Goal: Task Accomplishment & Management: Manage account settings

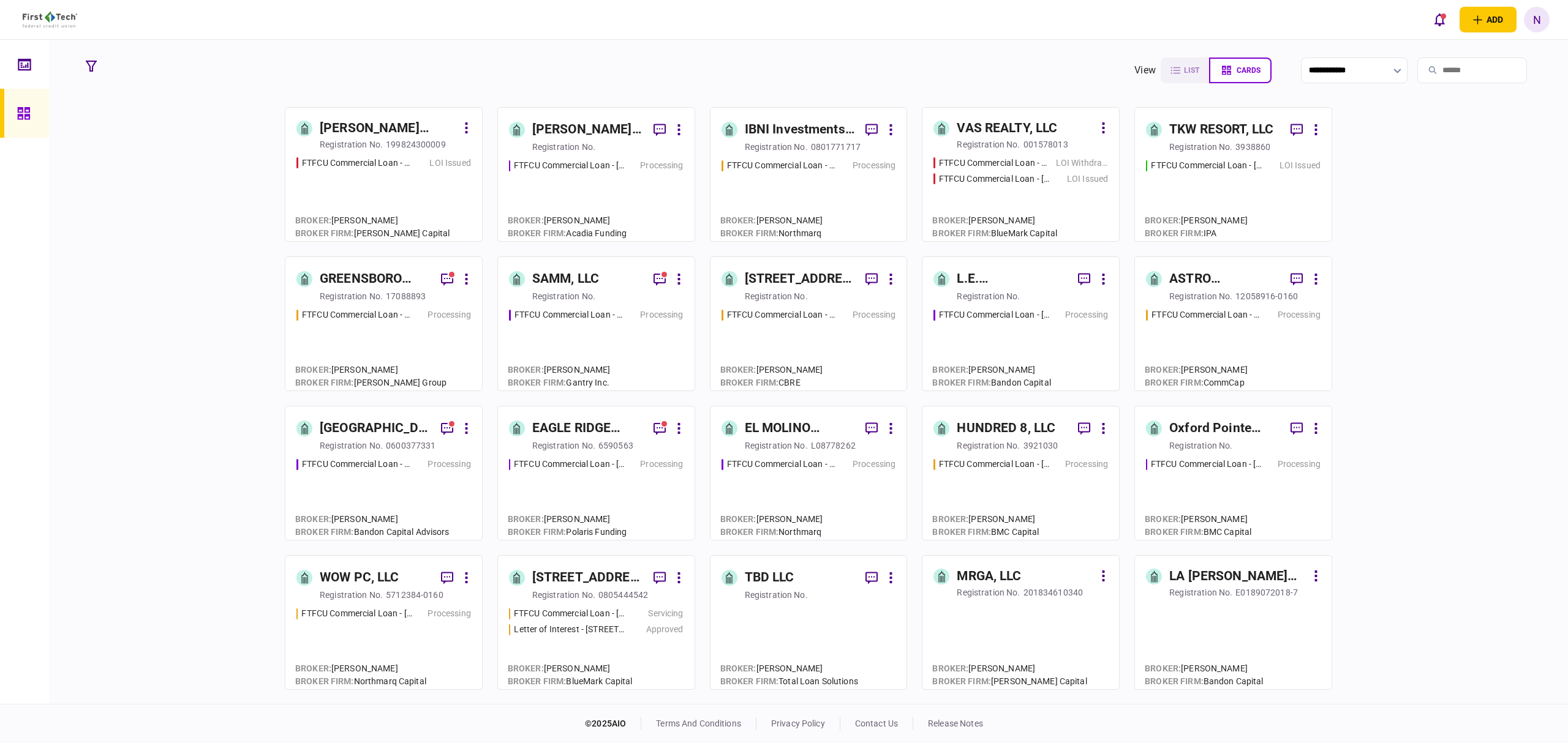
click at [589, 123] on div "[PERSON_NAME] Regency Partners LLC" at bounding box center [587, 130] width 112 height 19
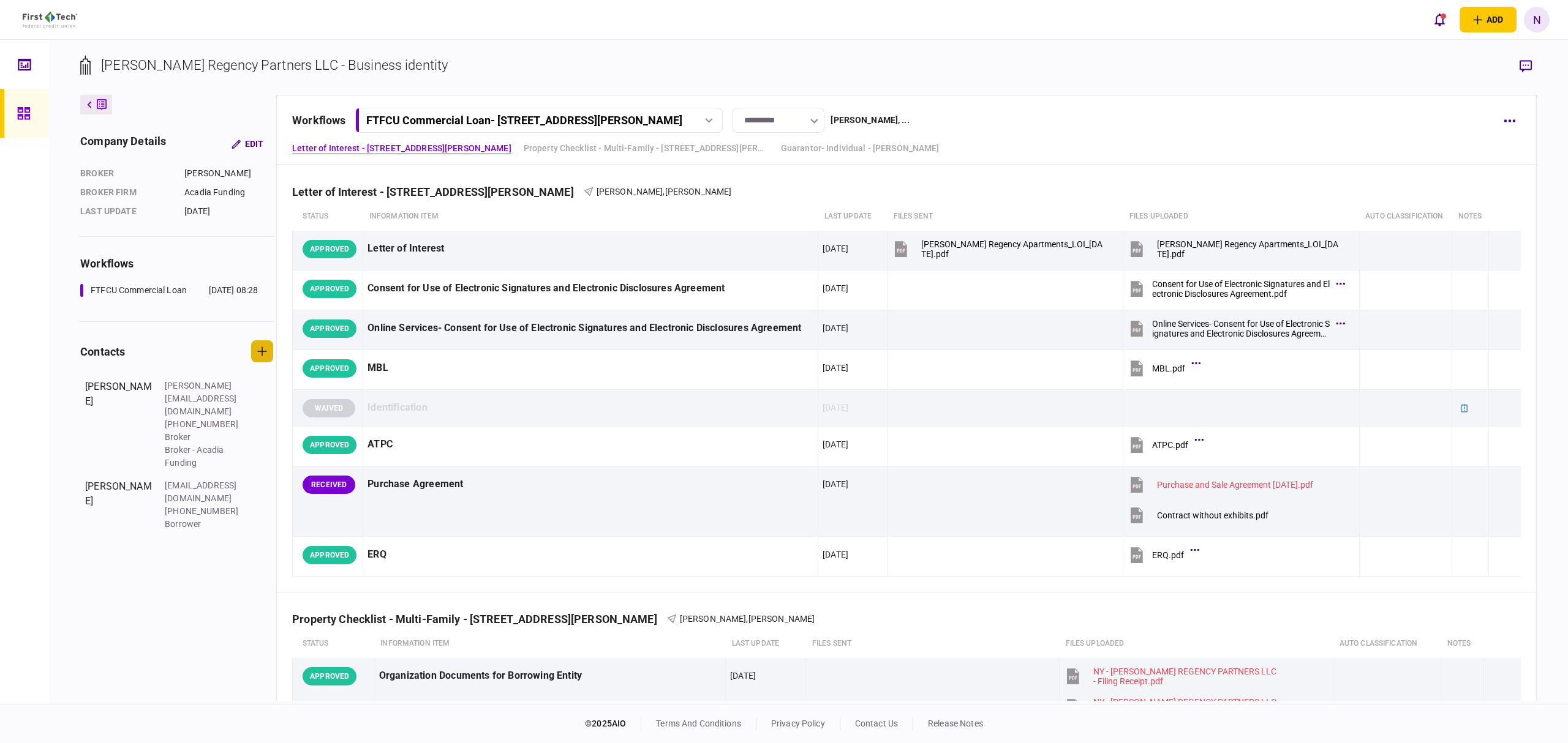
click at [268, 358] on button "button" at bounding box center [262, 351] width 22 height 22
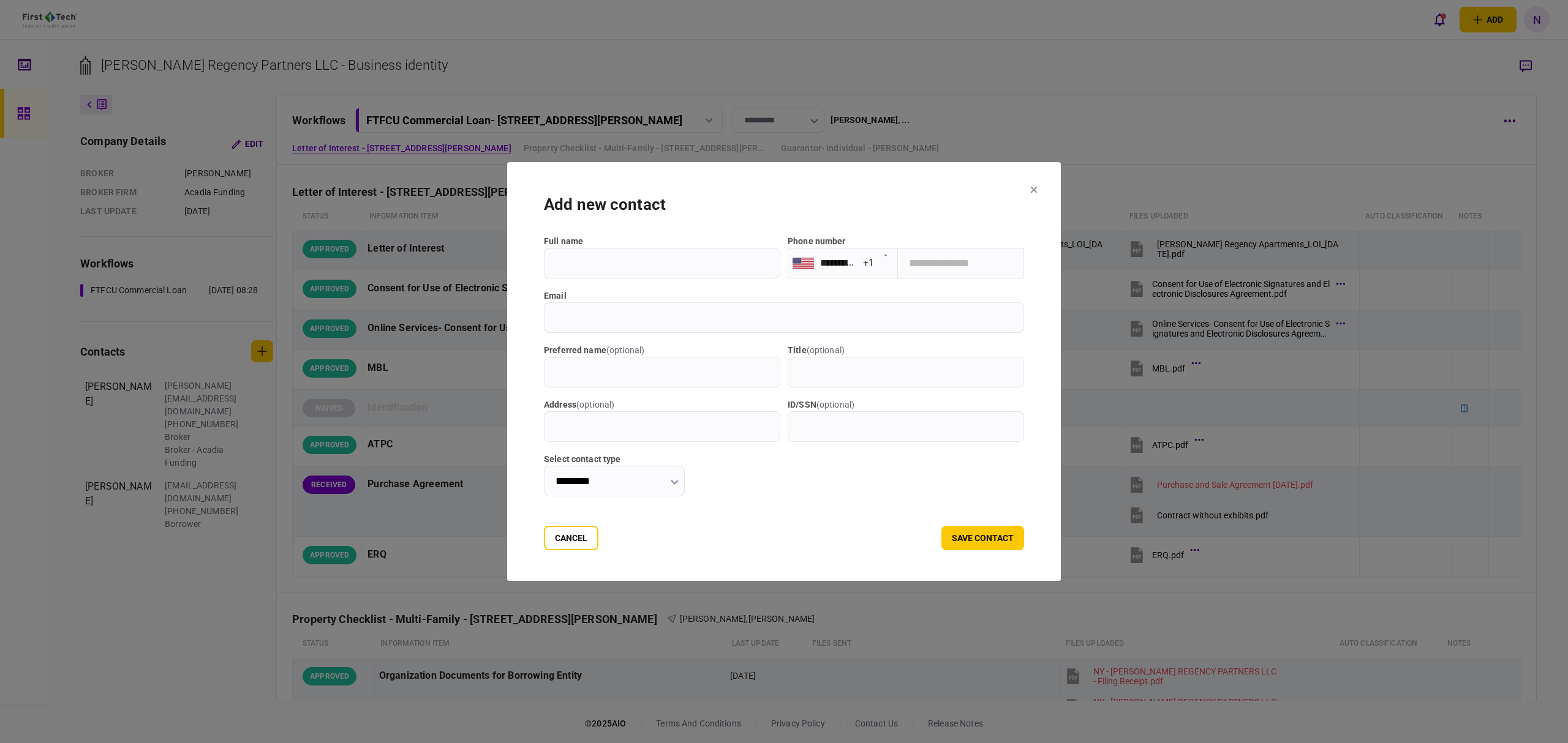
click at [1037, 189] on icon at bounding box center [1034, 190] width 7 height 7
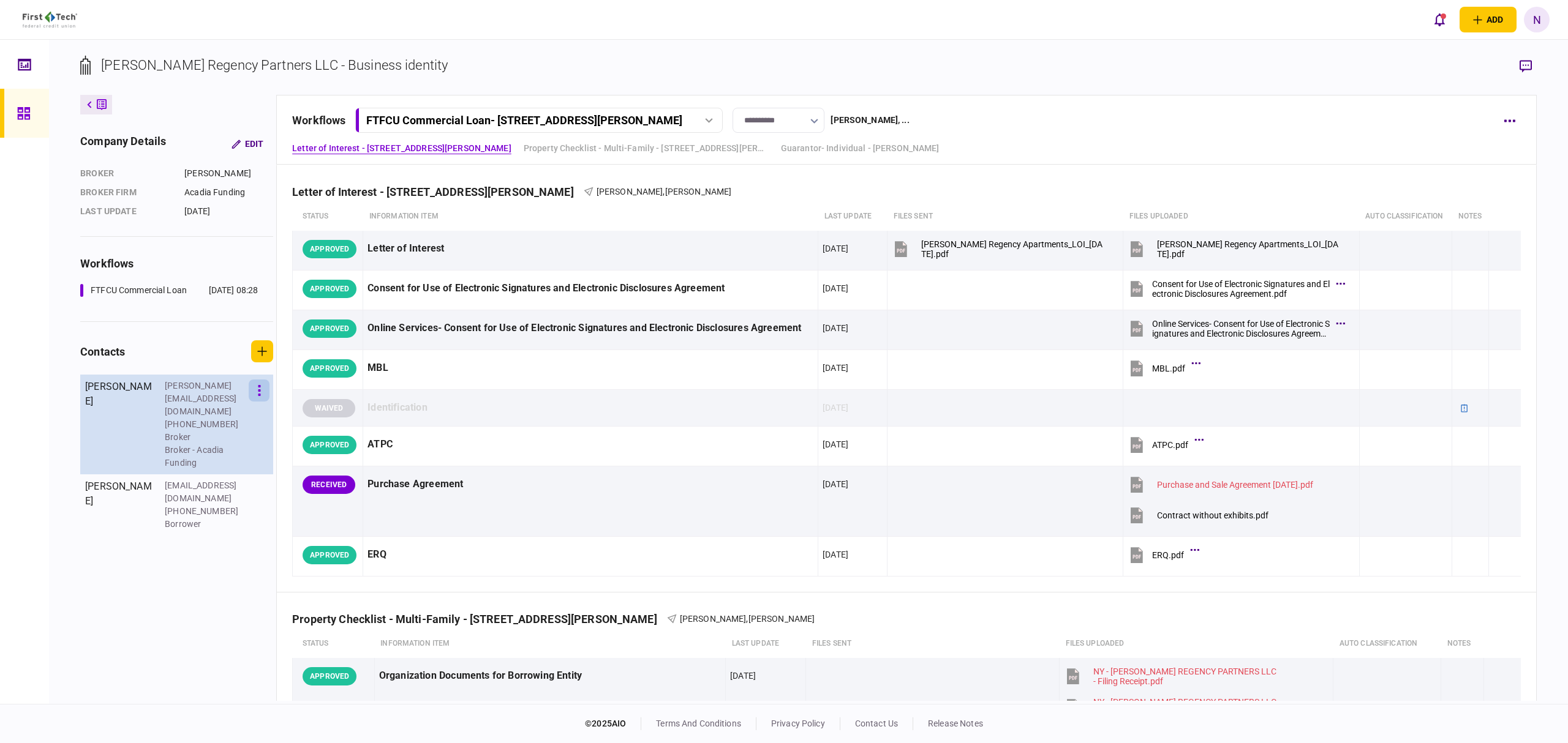
click at [261, 390] on icon "button" at bounding box center [259, 390] width 3 height 11
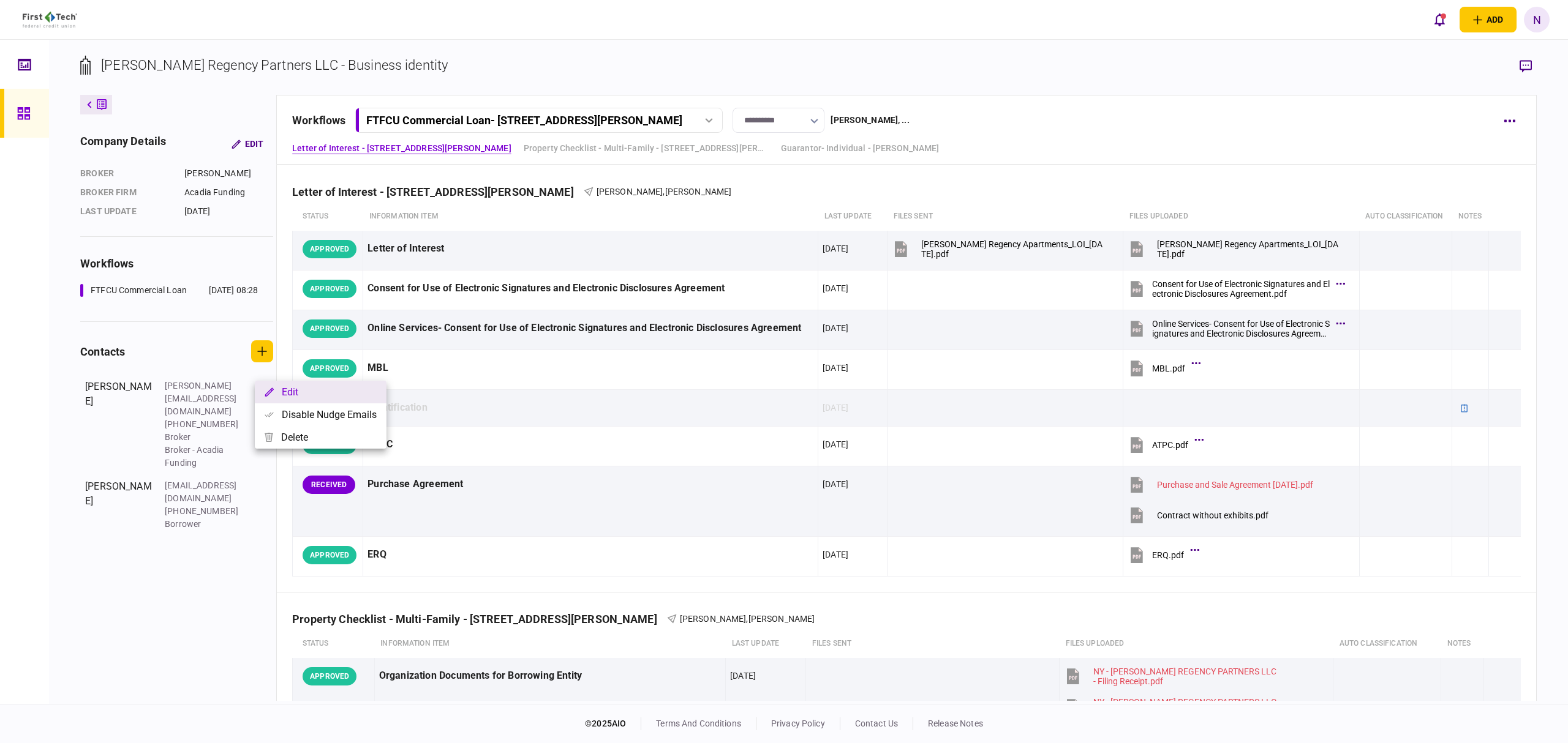
click at [283, 397] on button "Edit" at bounding box center [320, 392] width 132 height 23
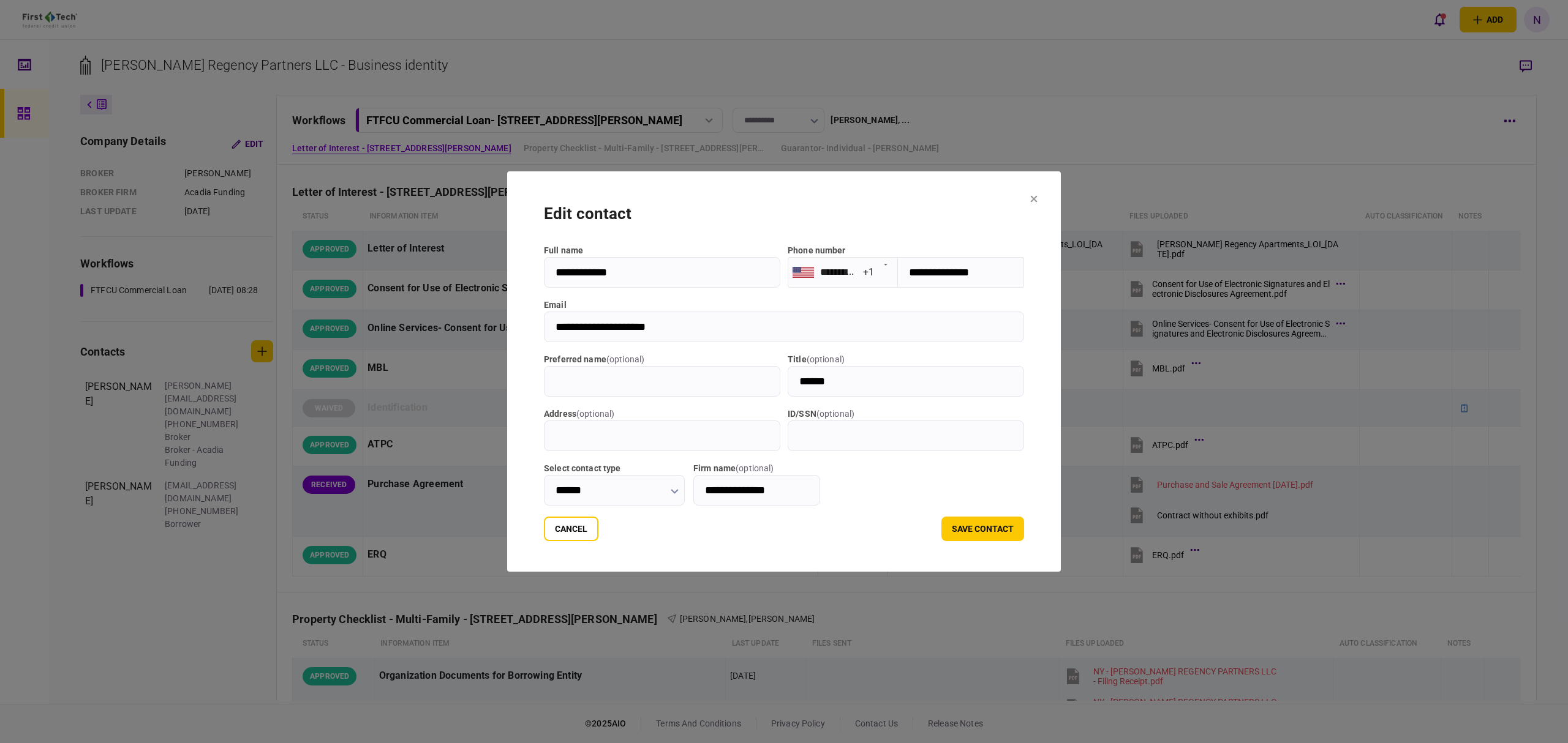
drag, startPoint x: 631, startPoint y: 277, endPoint x: 479, endPoint y: 269, distance: 152.2
click at [507, 269] on section "**********" at bounding box center [784, 372] width 553 height 400
drag, startPoint x: 799, startPoint y: 493, endPoint x: 684, endPoint y: 490, distance: 115.0
click at [684, 490] on div "**********" at bounding box center [784, 484] width 480 height 43
drag, startPoint x: 1059, startPoint y: 196, endPoint x: 620, endPoint y: 1, distance: 480.4
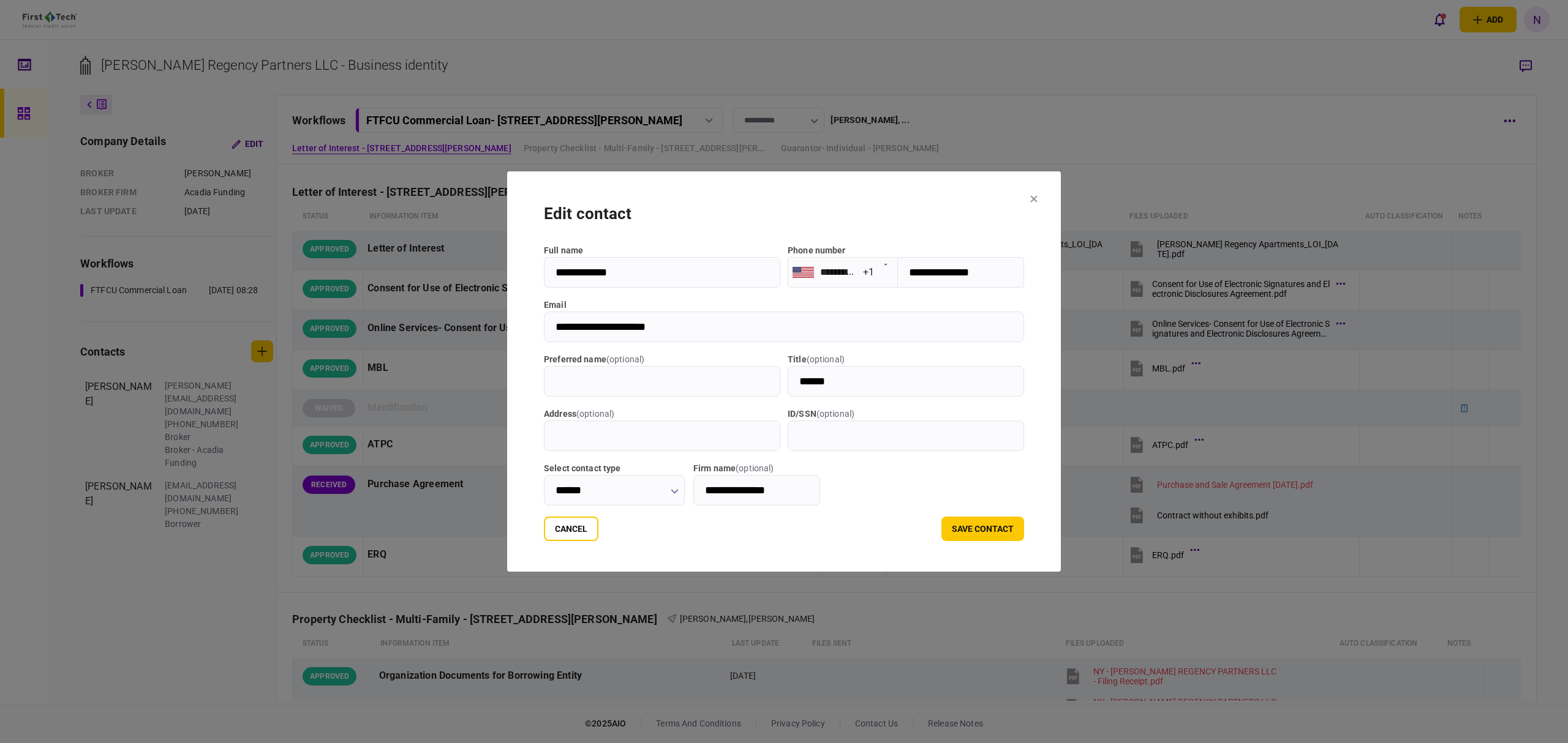
click at [1037, 196] on icon at bounding box center [1033, 198] width 7 height 7
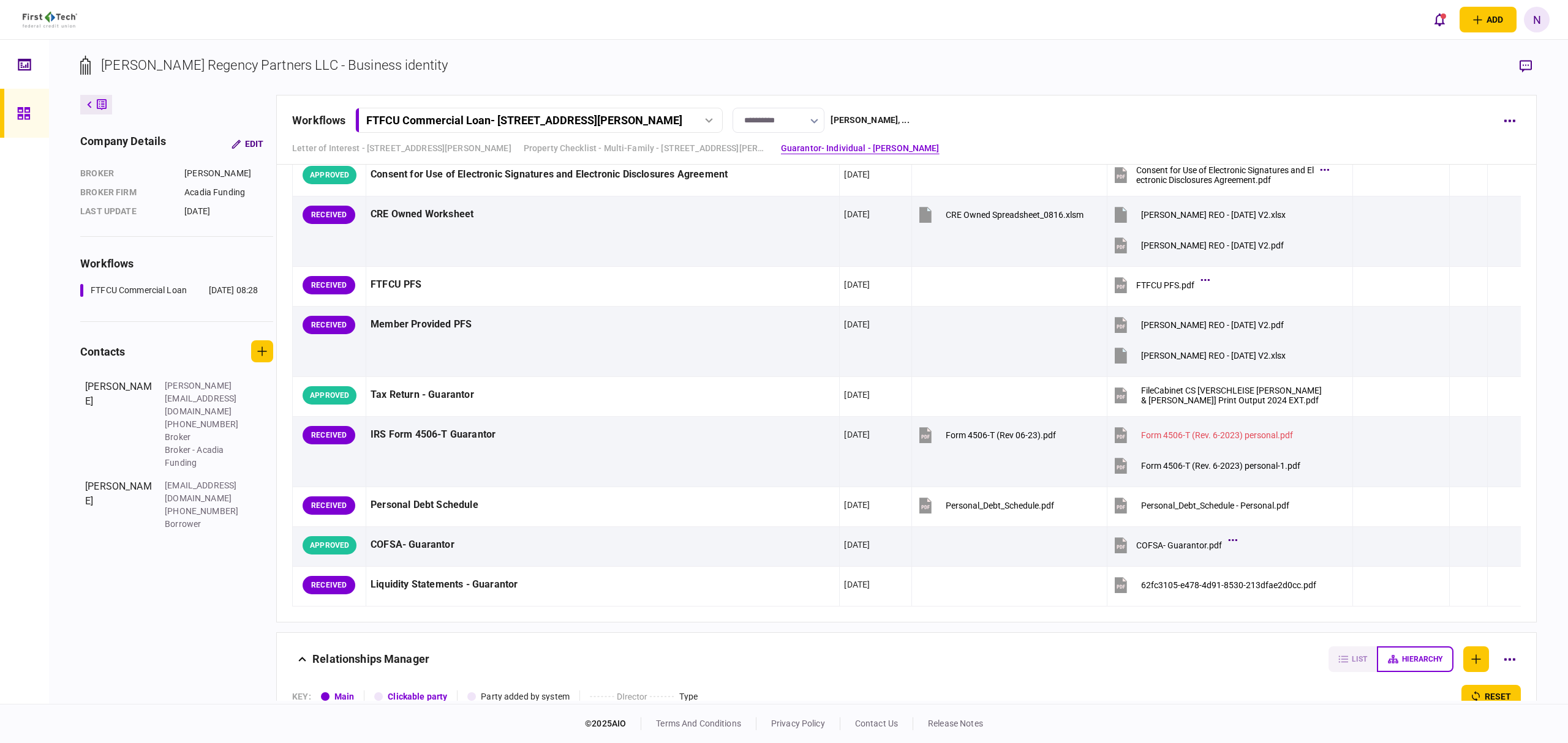
scroll to position [1240, 0]
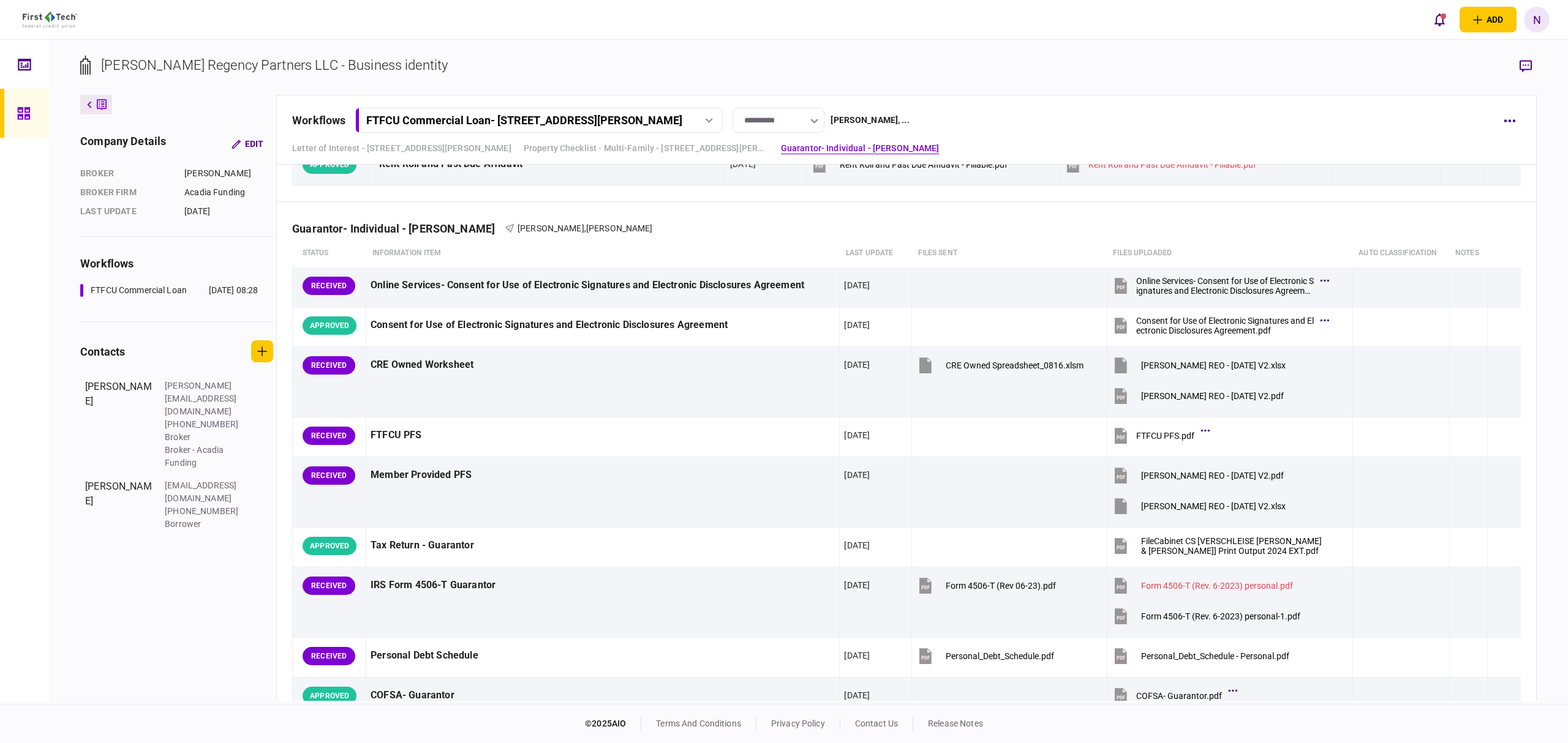
click at [27, 109] on icon at bounding box center [23, 113] width 12 height 12
